Goal: Transaction & Acquisition: Purchase product/service

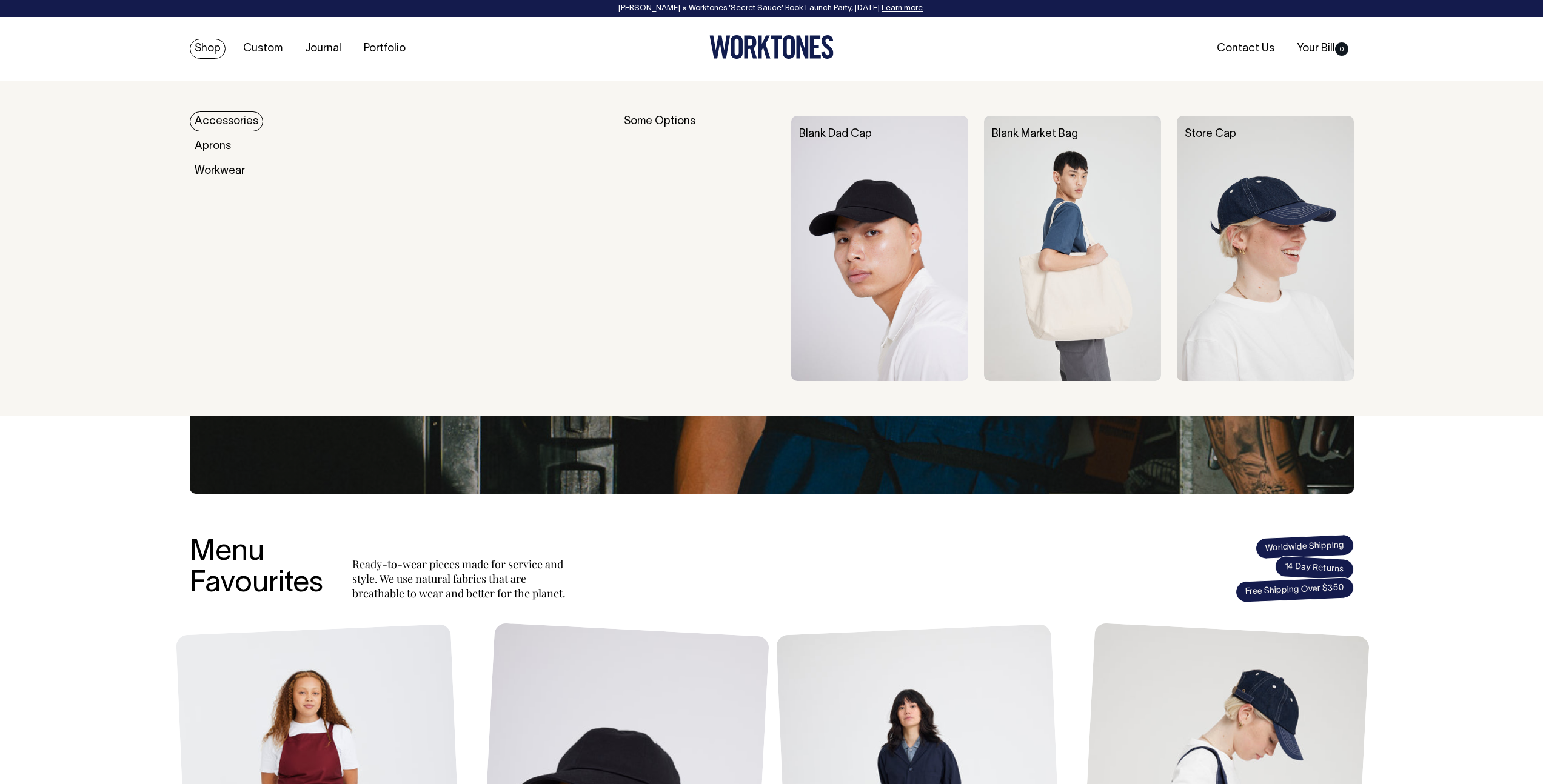
click at [211, 51] on link "Shop" at bounding box center [208, 48] width 36 height 20
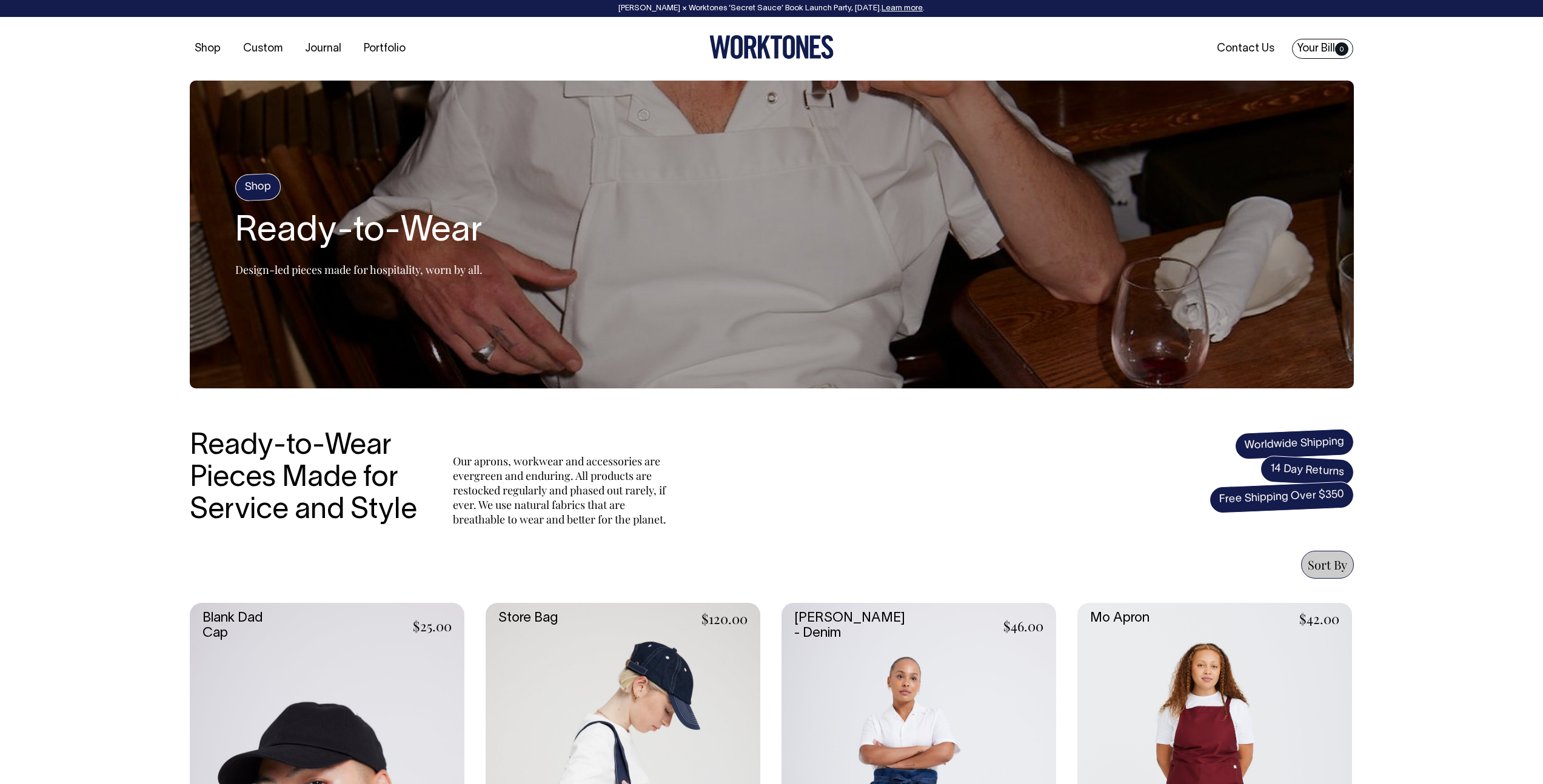
click at [1329, 53] on link "Your Bill 0" at bounding box center [1323, 48] width 61 height 20
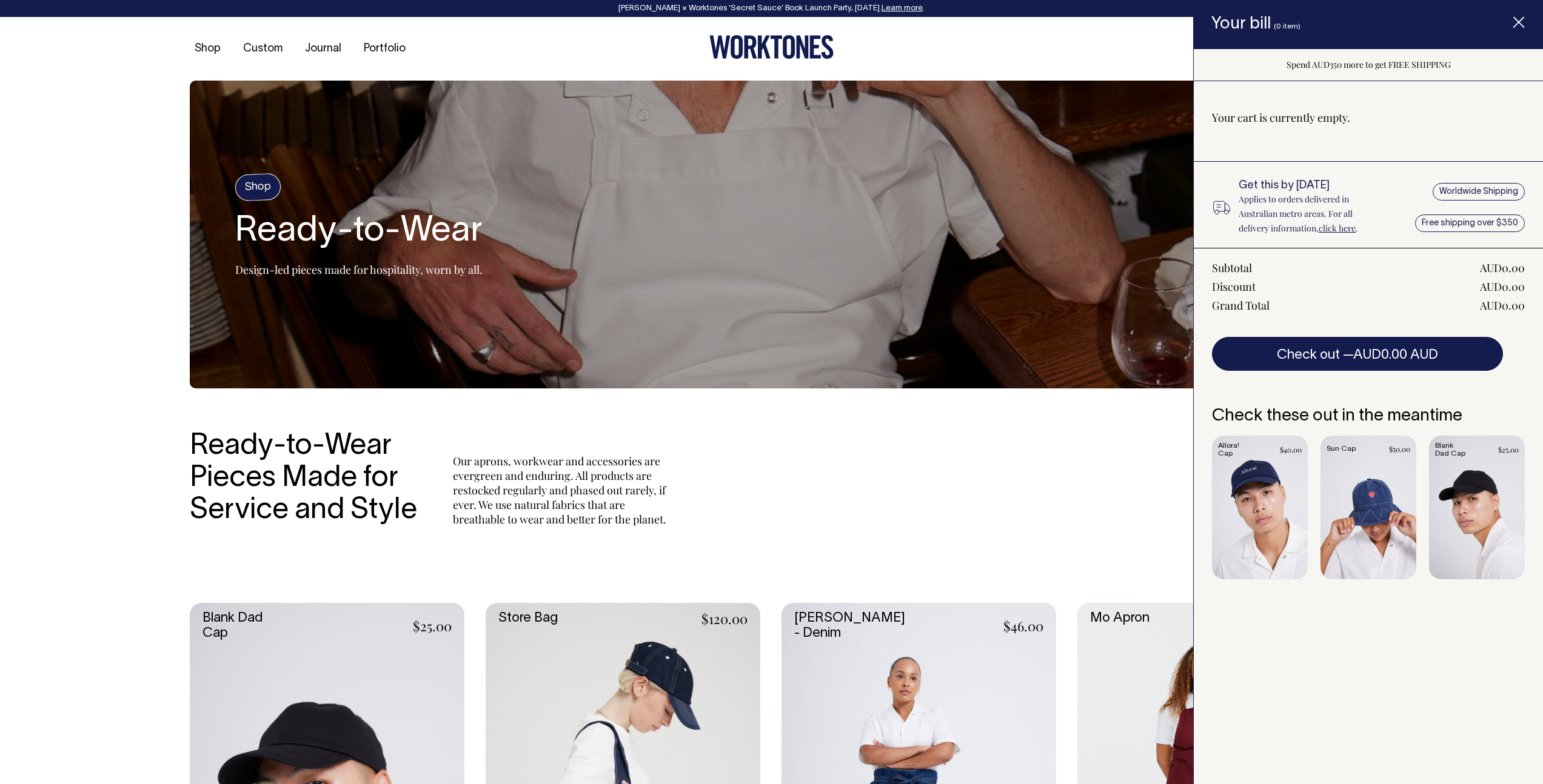
click at [1119, 89] on section "Shop Ready-to-Wear Design-led pieces made for hospitality, worn by all." at bounding box center [772, 235] width 1164 height 308
click at [998, 54] on ul "Contact Us Your Bill 0" at bounding box center [1159, 49] width 388 height 13
click at [1515, 25] on icon "Item added to your cart" at bounding box center [1518, 23] width 12 height 12
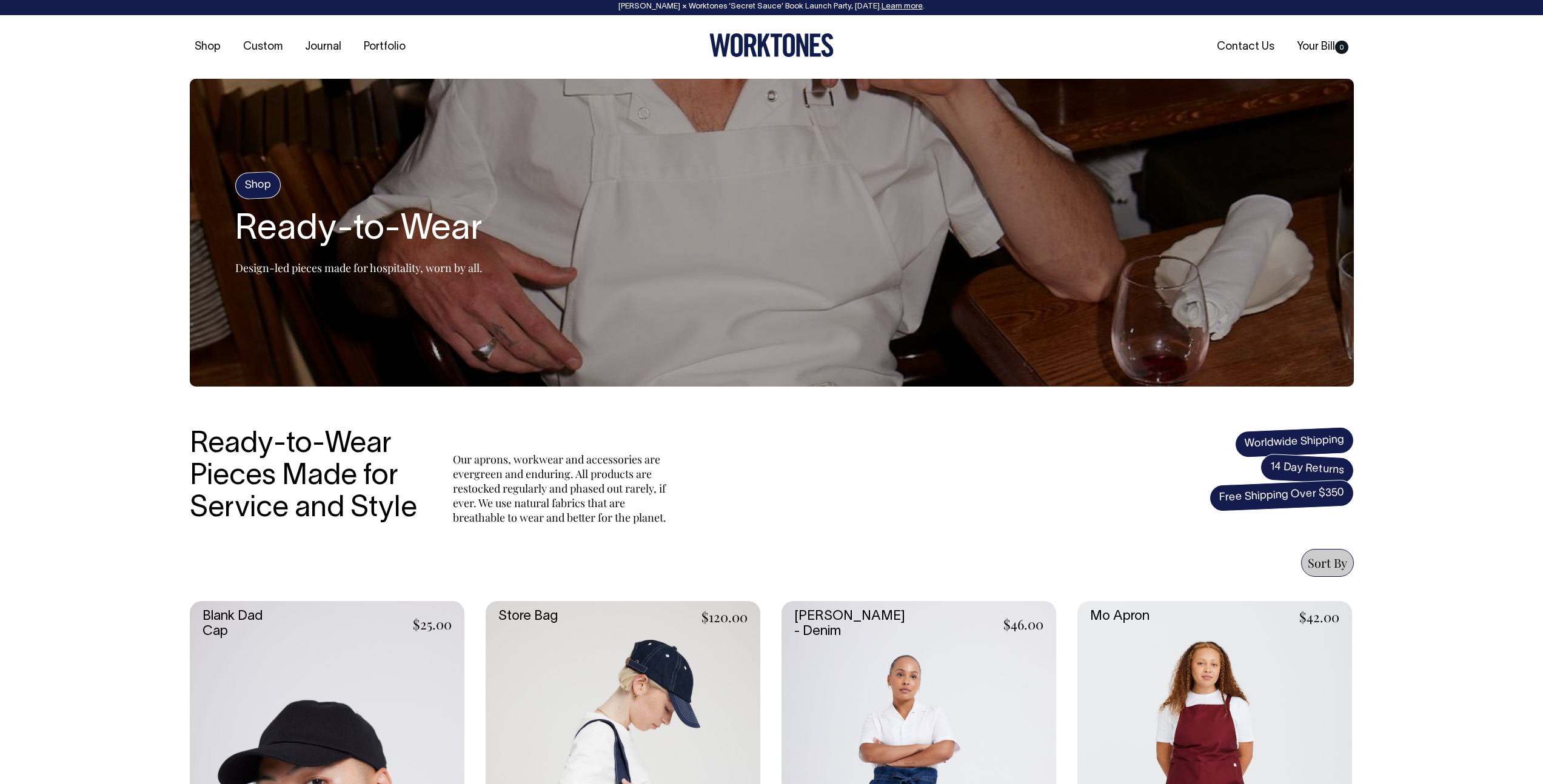
scroll to position [2, 0]
